Goal: Information Seeking & Learning: Learn about a topic

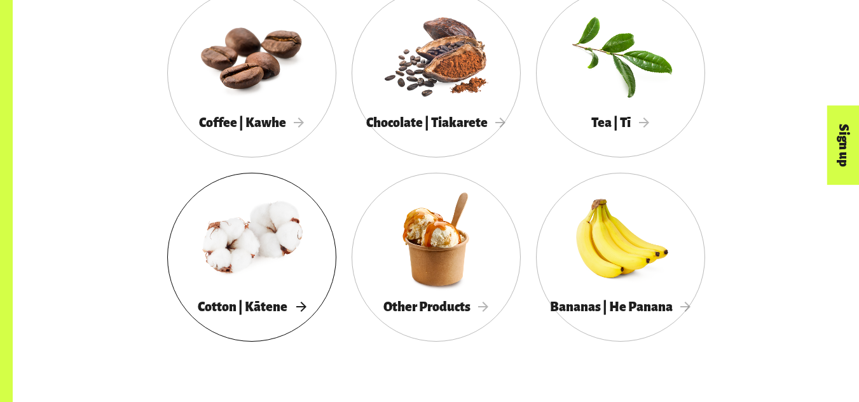
scroll to position [749, 0]
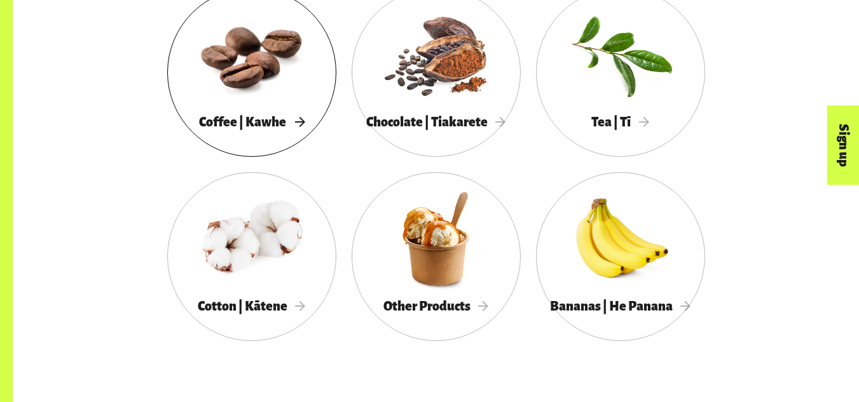
click at [295, 83] on div at bounding box center [251, 54] width 169 height 110
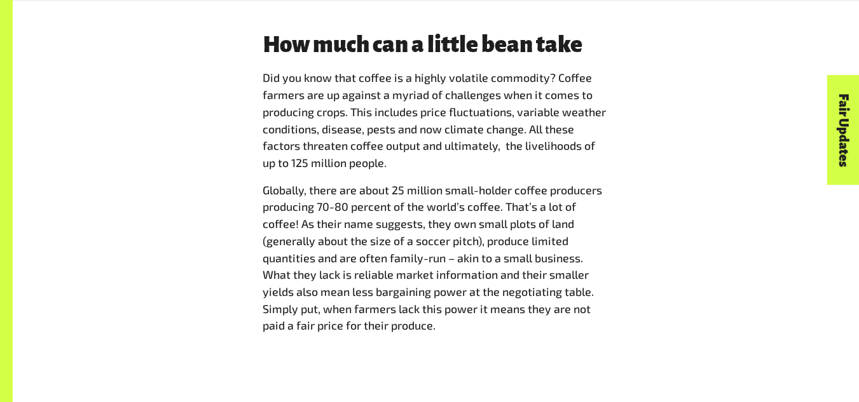
scroll to position [1511, 0]
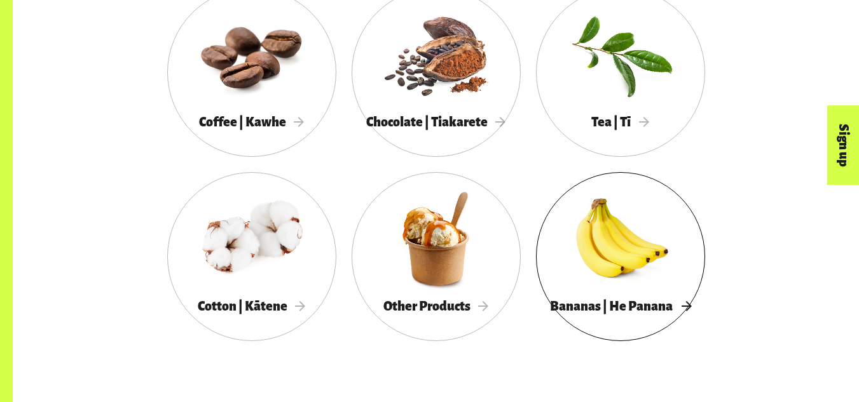
click at [620, 238] on div at bounding box center [620, 239] width 169 height 110
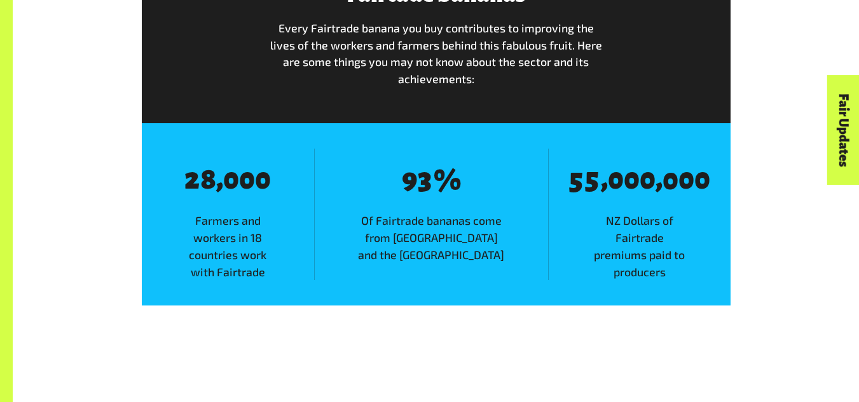
scroll to position [1770, 0]
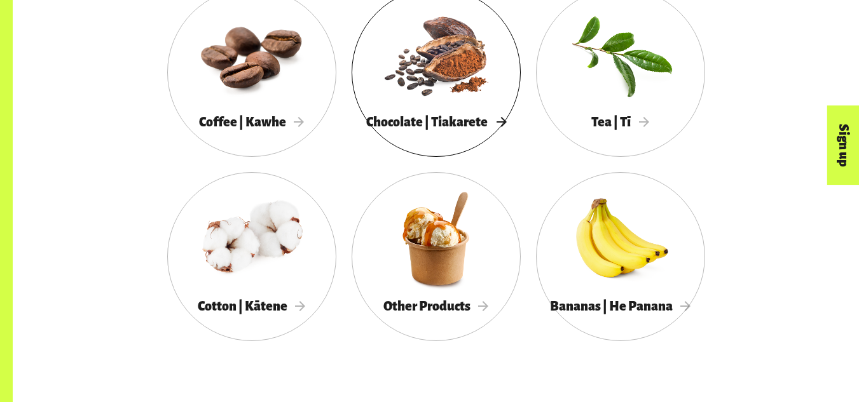
click at [423, 74] on div at bounding box center [435, 54] width 169 height 110
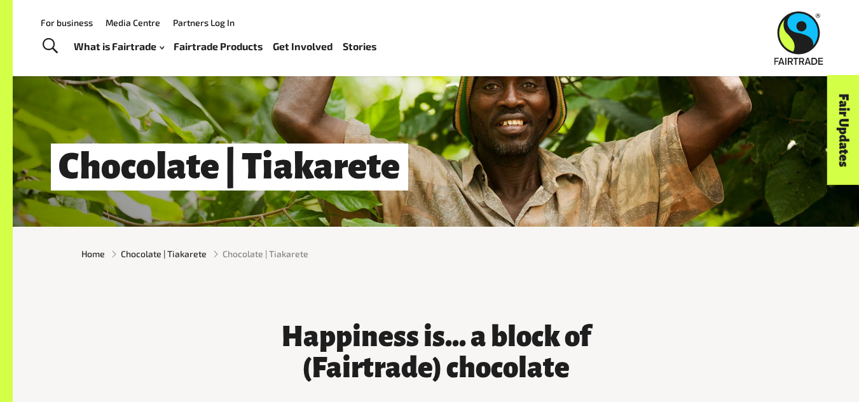
scroll to position [116, 0]
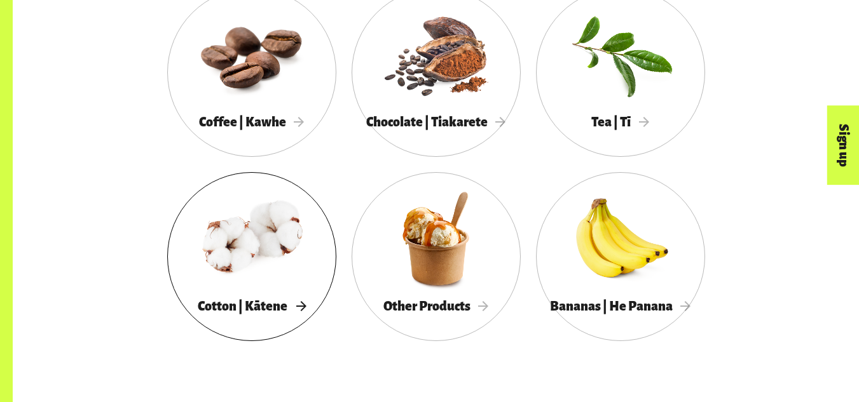
click at [287, 247] on div at bounding box center [251, 239] width 169 height 110
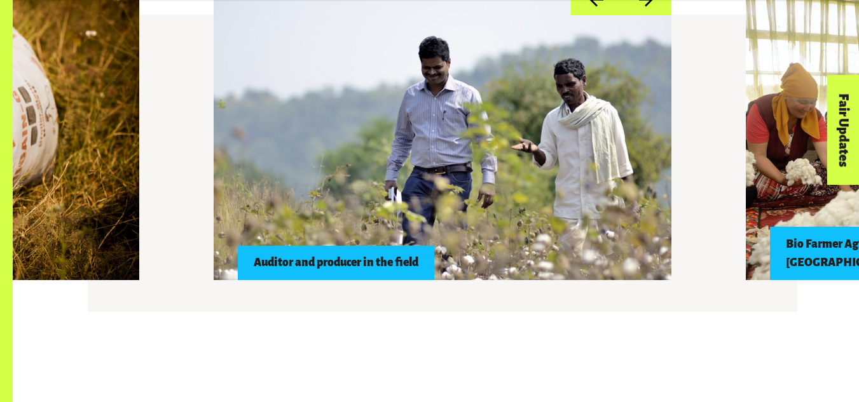
scroll to position [1193, 0]
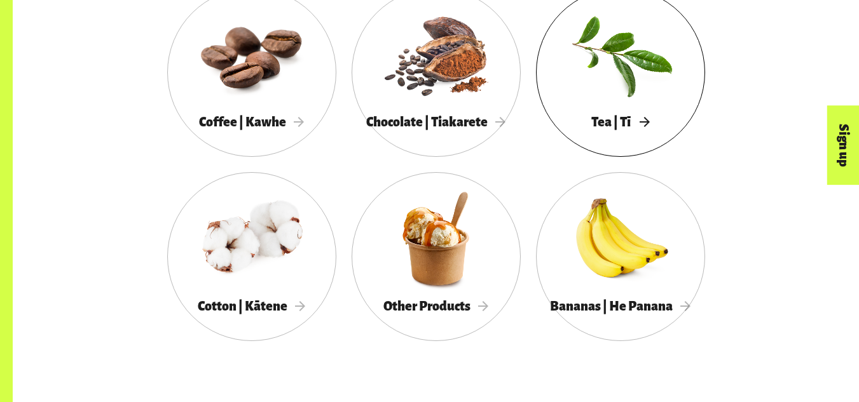
click at [595, 89] on div at bounding box center [620, 54] width 169 height 110
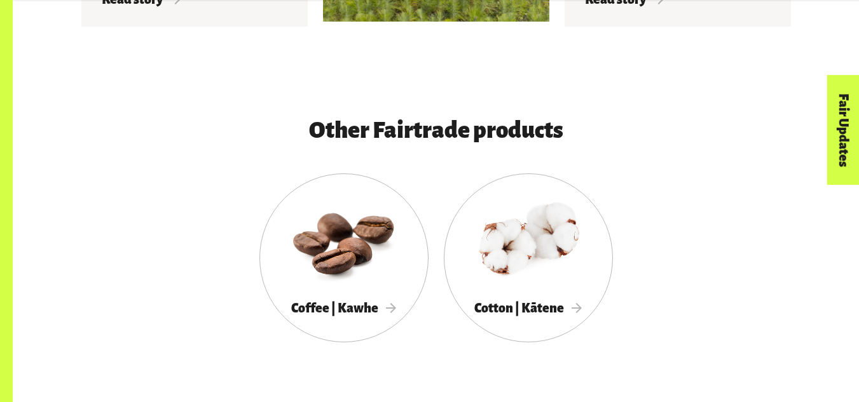
scroll to position [2124, 0]
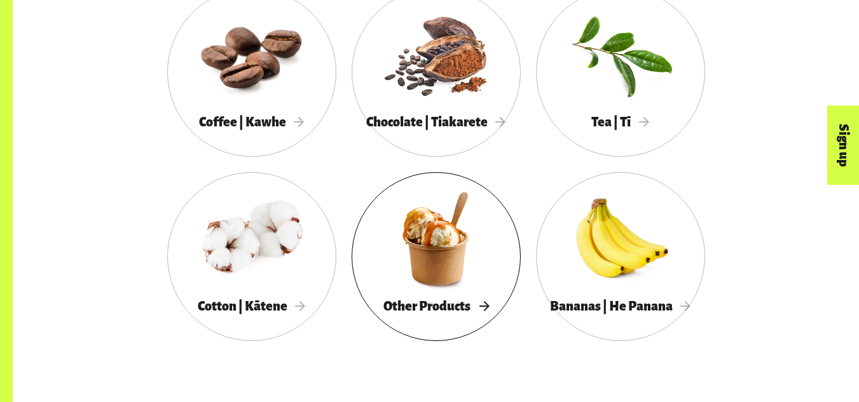
scroll to position [749, 0]
click at [401, 281] on div at bounding box center [435, 239] width 169 height 110
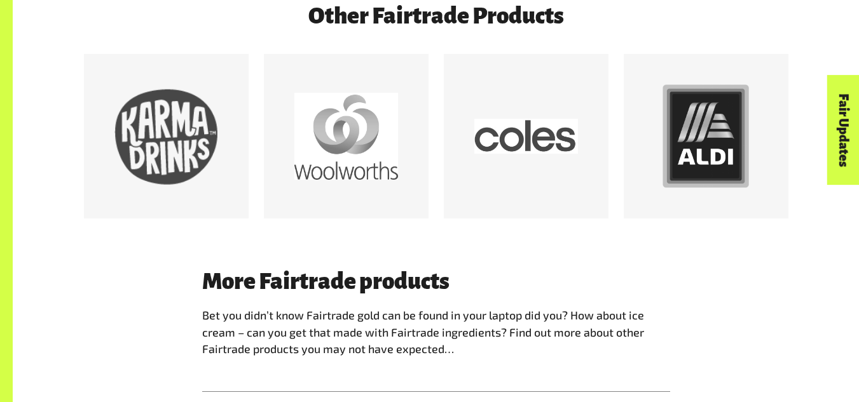
scroll to position [773, 0]
